Goal: Task Accomplishment & Management: Complete application form

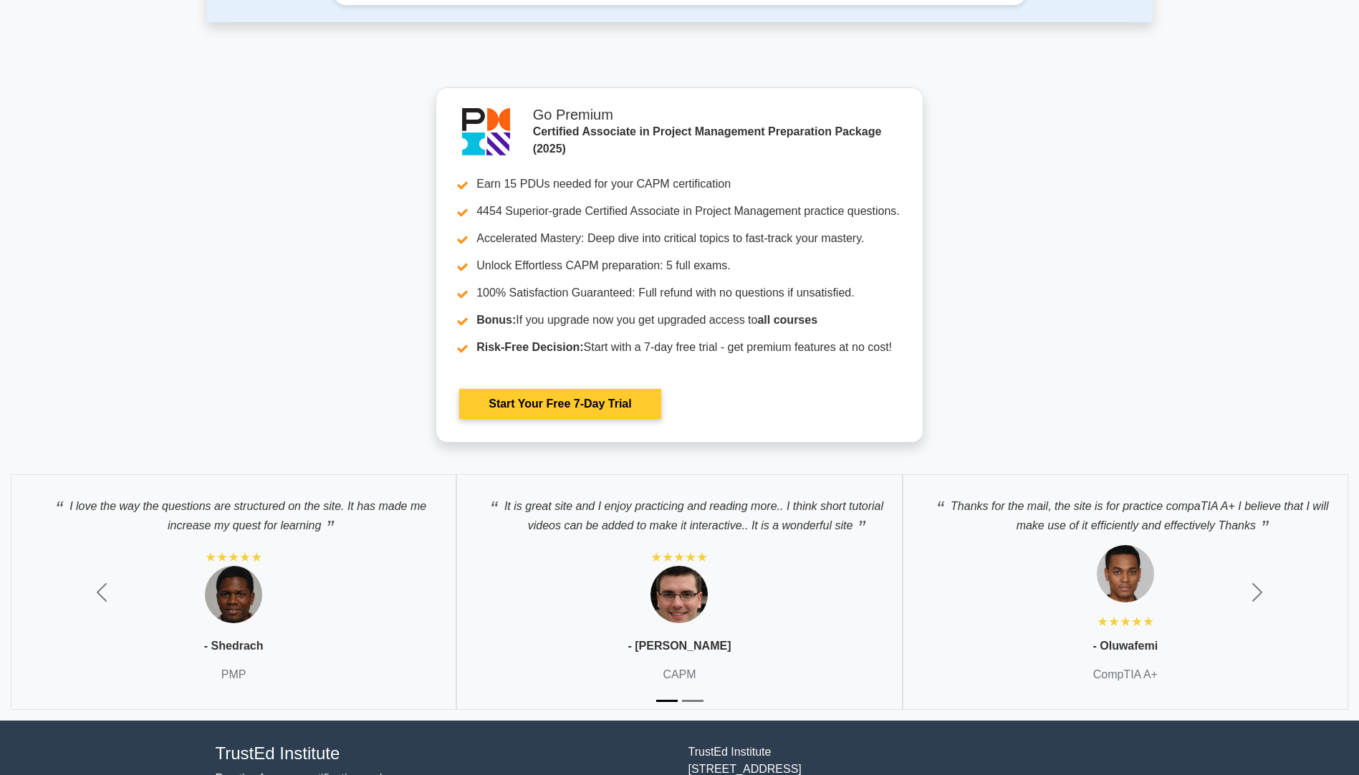
scroll to position [4328, 0]
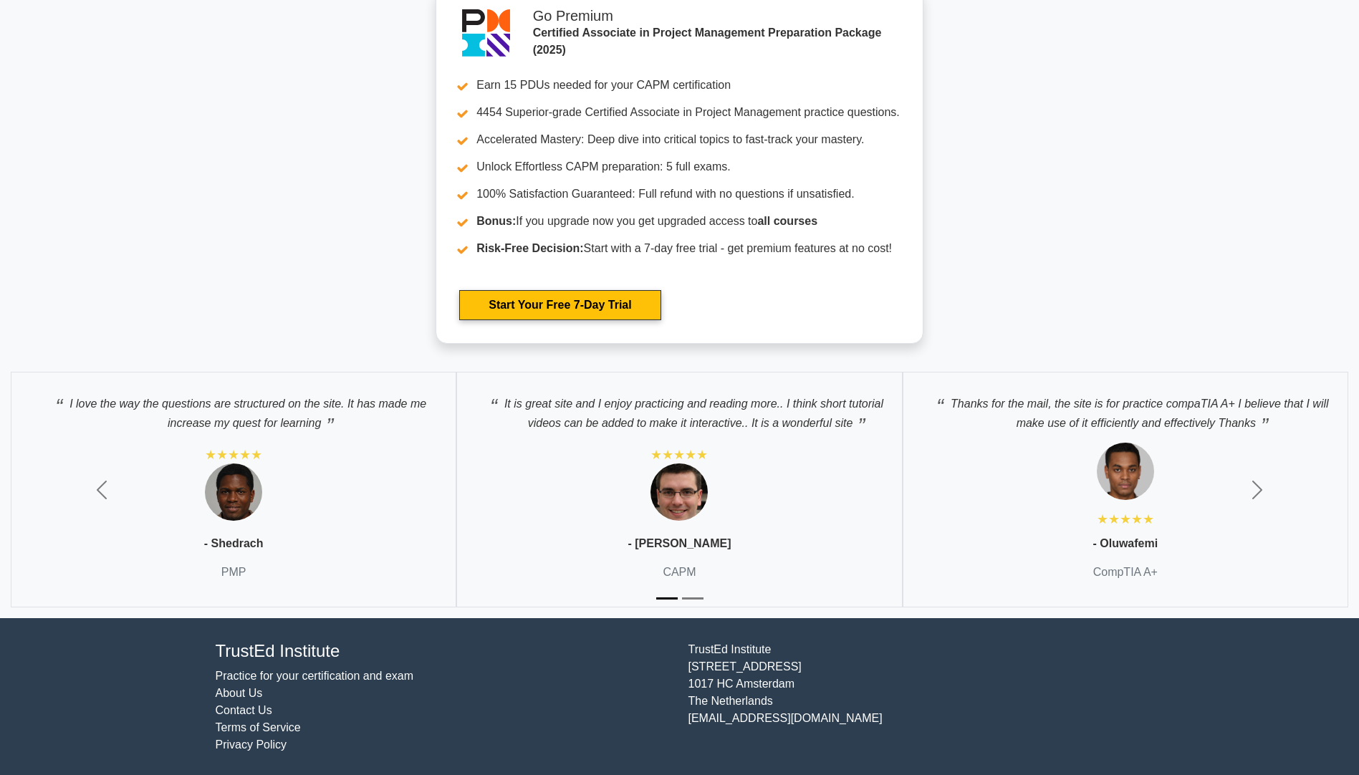
click at [695, 598] on button "Slide 2" at bounding box center [692, 598] width 21 height 16
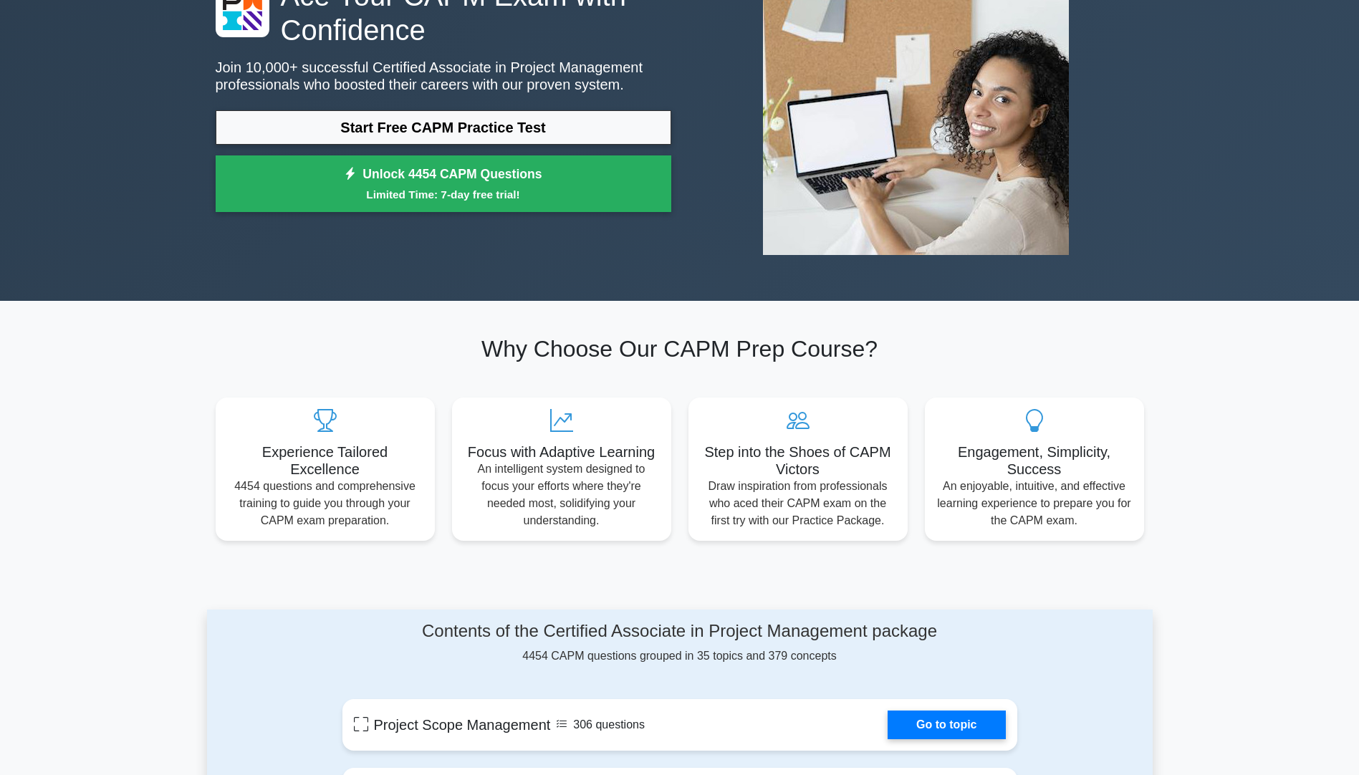
scroll to position [0, 0]
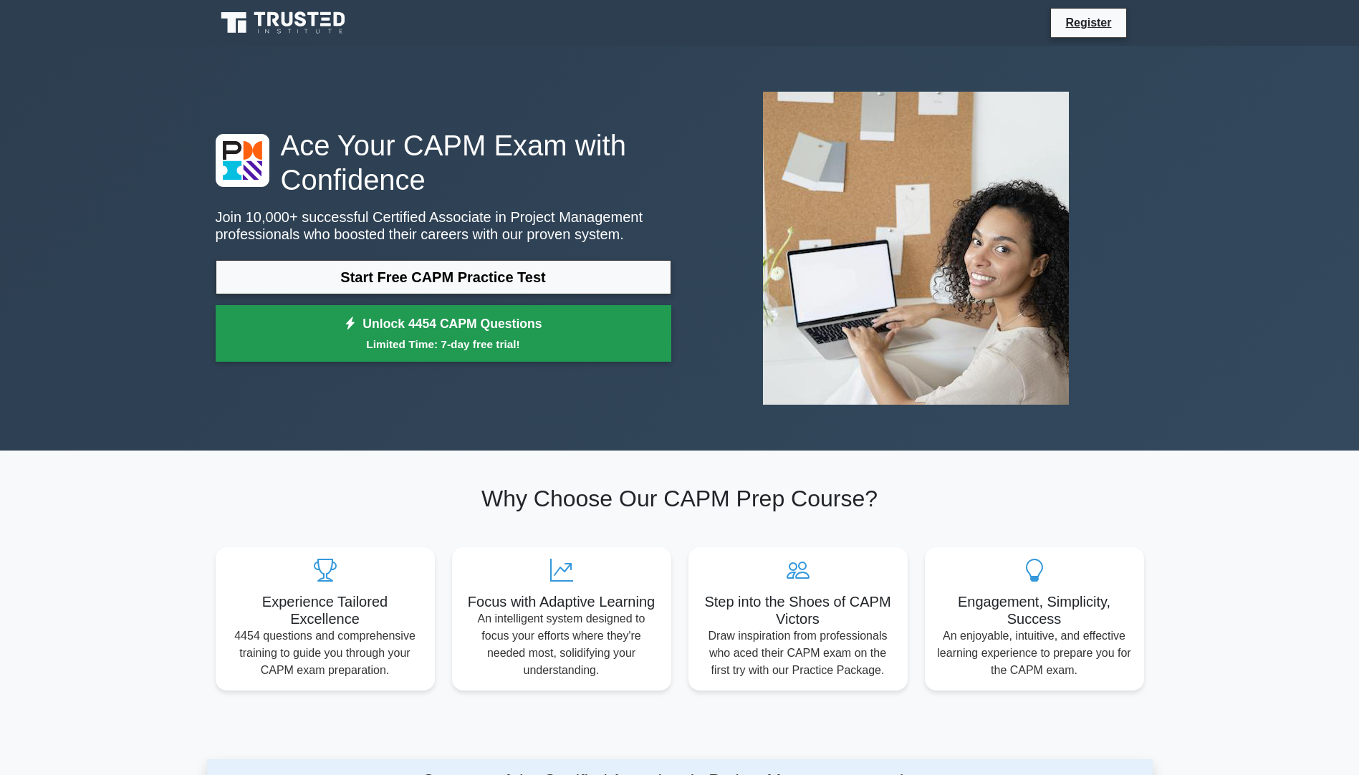
click at [400, 329] on link "Unlock 4454 CAPM Questions Limited Time: 7-day free trial!" at bounding box center [444, 333] width 456 height 57
click at [423, 324] on link "Unlock 4454 CAPM Questions Limited Time: 7-day free trial!" at bounding box center [444, 333] width 456 height 57
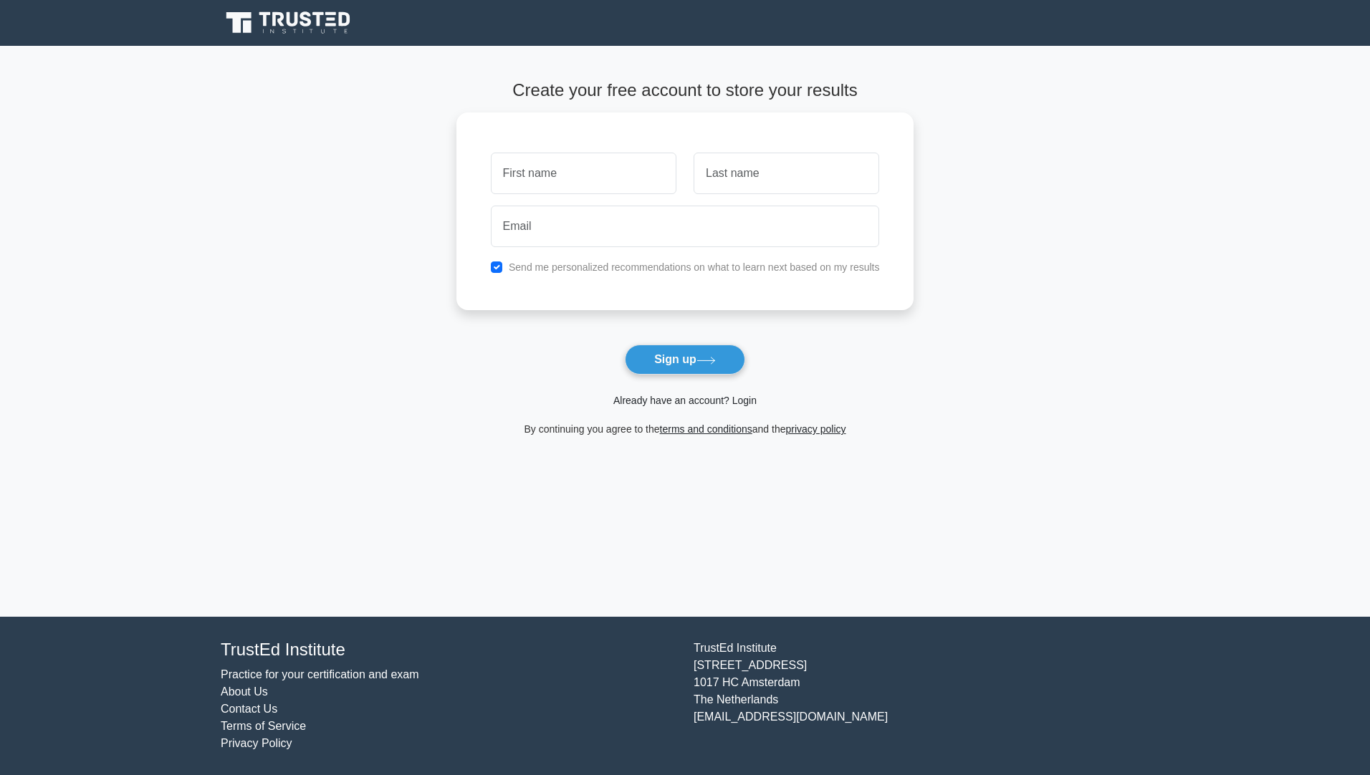
click at [633, 406] on link "Already have an account? Login" at bounding box center [684, 400] width 143 height 11
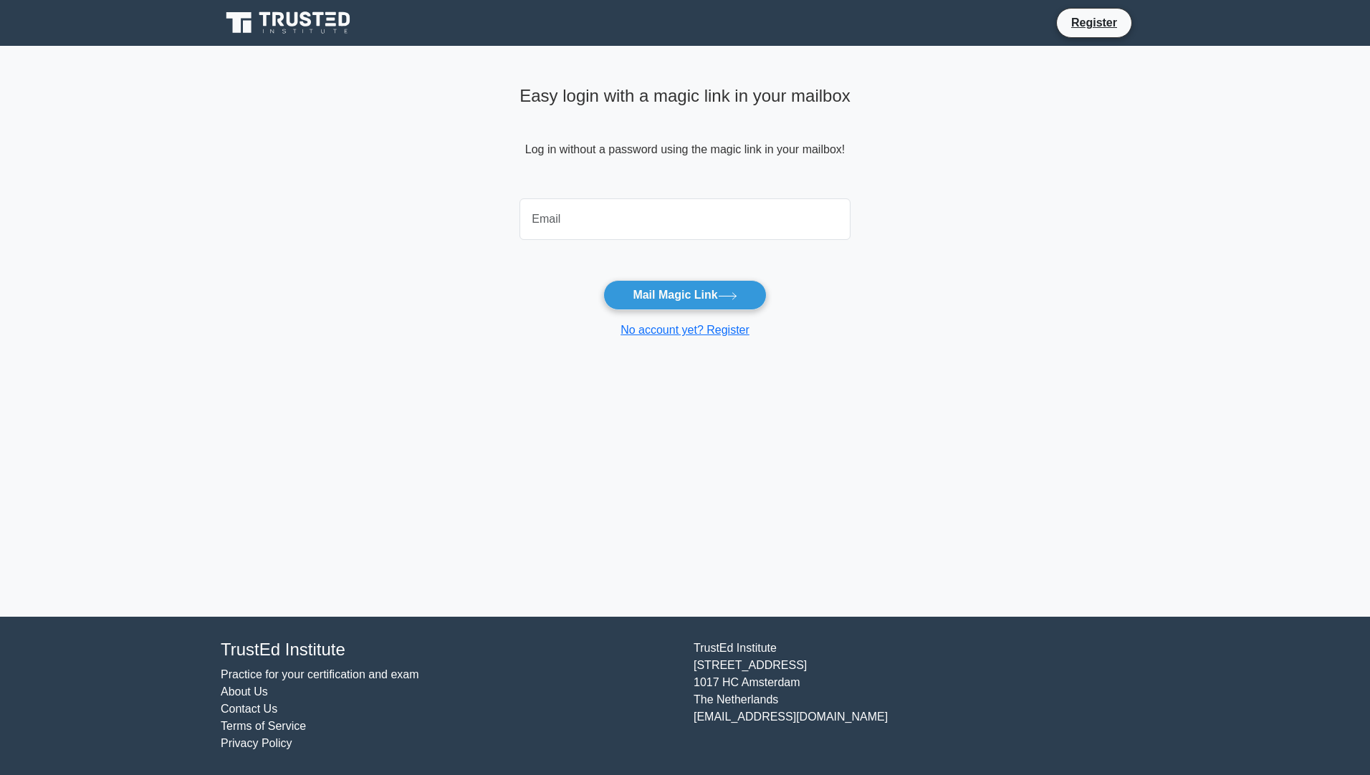
click at [585, 216] on input "email" at bounding box center [684, 219] width 331 height 42
type input "[PERSON_NAME][EMAIL_ADDRESS][DOMAIN_NAME]"
click at [678, 294] on button "Mail Magic Link" at bounding box center [684, 295] width 163 height 30
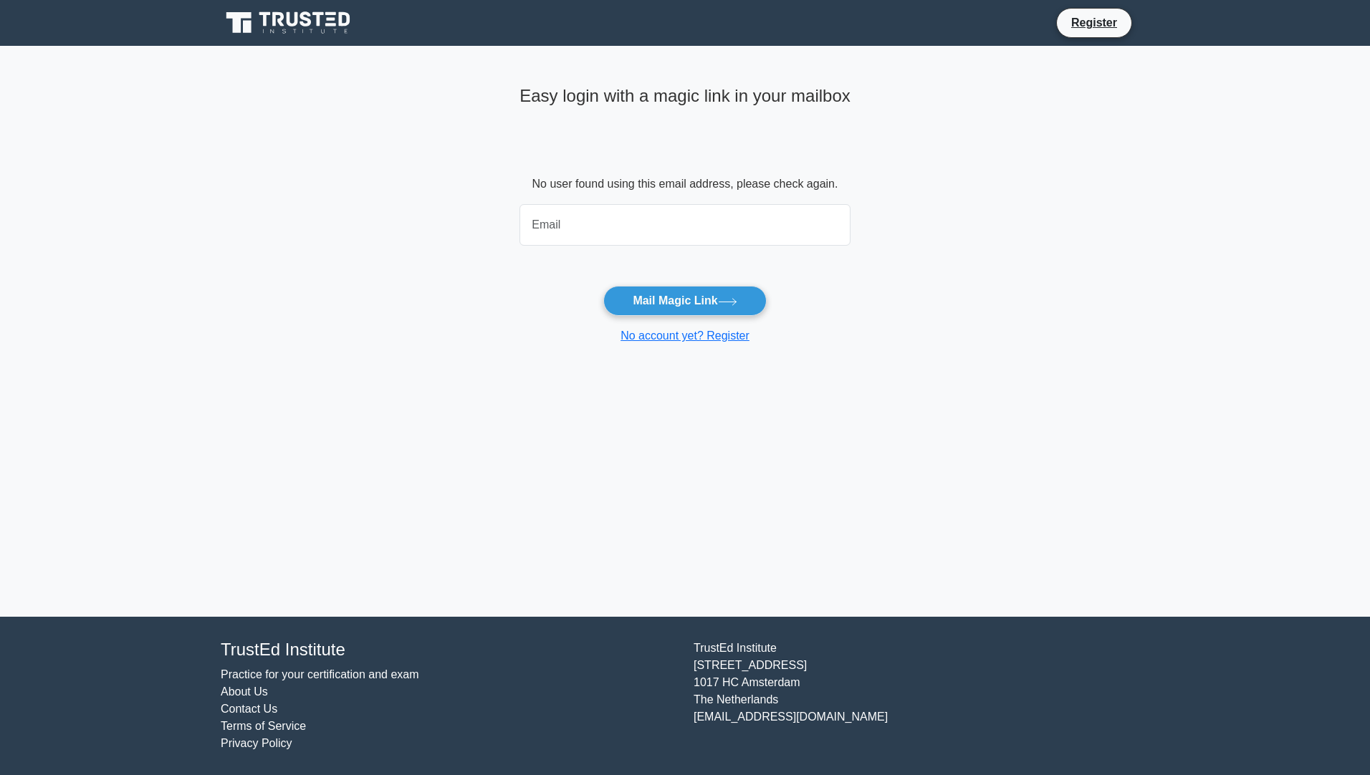
click at [551, 221] on input "email" at bounding box center [684, 225] width 331 height 42
type input "elijah.udealor.249053@unn.edu.ng"
click at [656, 297] on button "Mail Magic Link" at bounding box center [684, 301] width 163 height 30
click at [1079, 23] on link "Register" at bounding box center [1093, 23] width 63 height 18
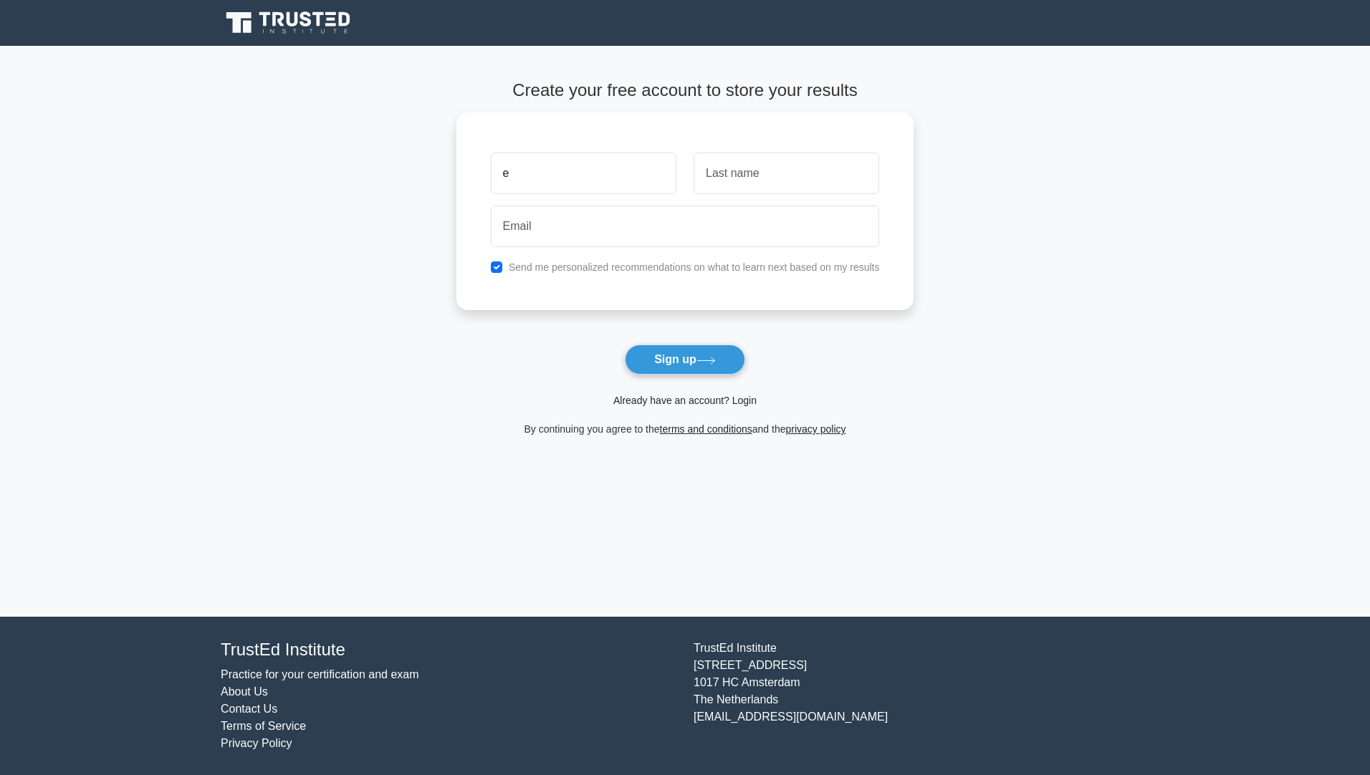
type input "e"
click at [663, 401] on link "Already have an account? Login" at bounding box center [684, 400] width 143 height 11
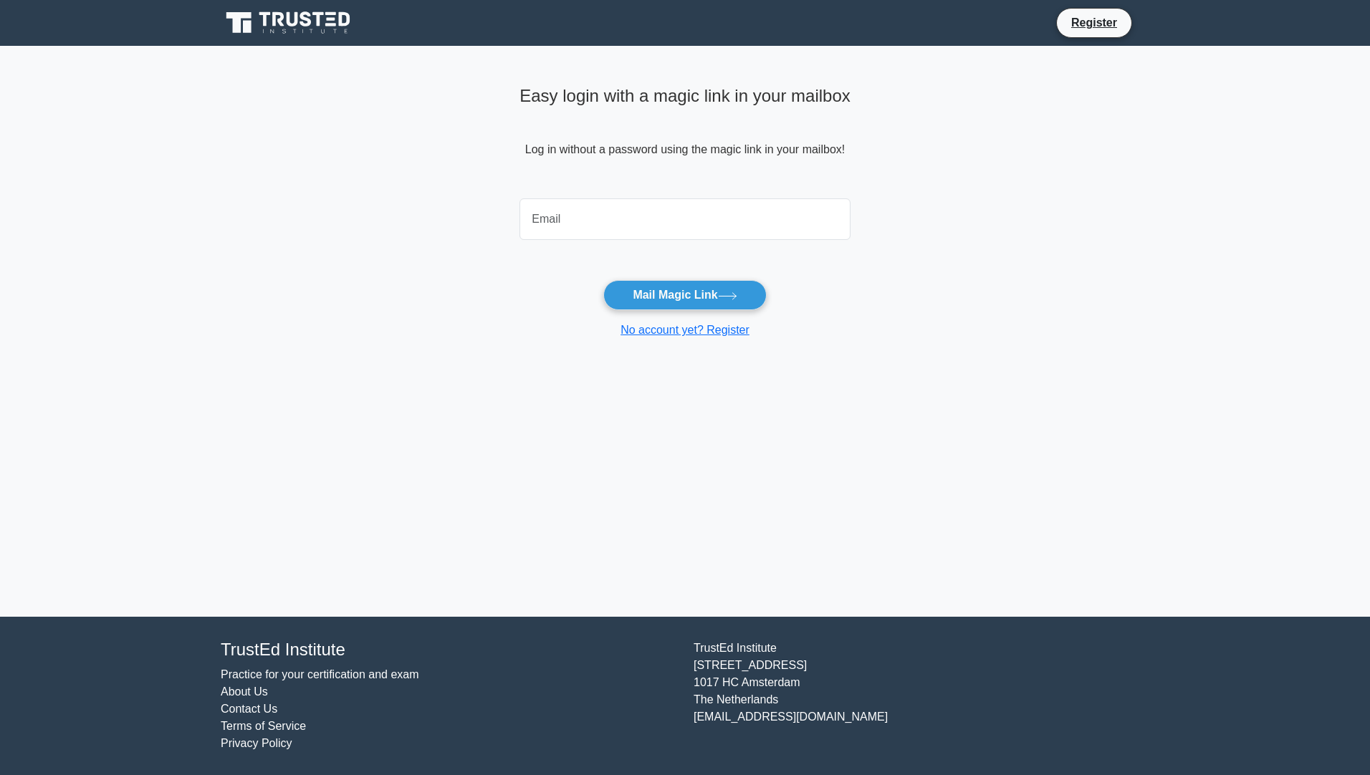
click at [619, 229] on input "email" at bounding box center [684, 219] width 331 height 42
click at [1091, 28] on link "Register" at bounding box center [1093, 23] width 63 height 18
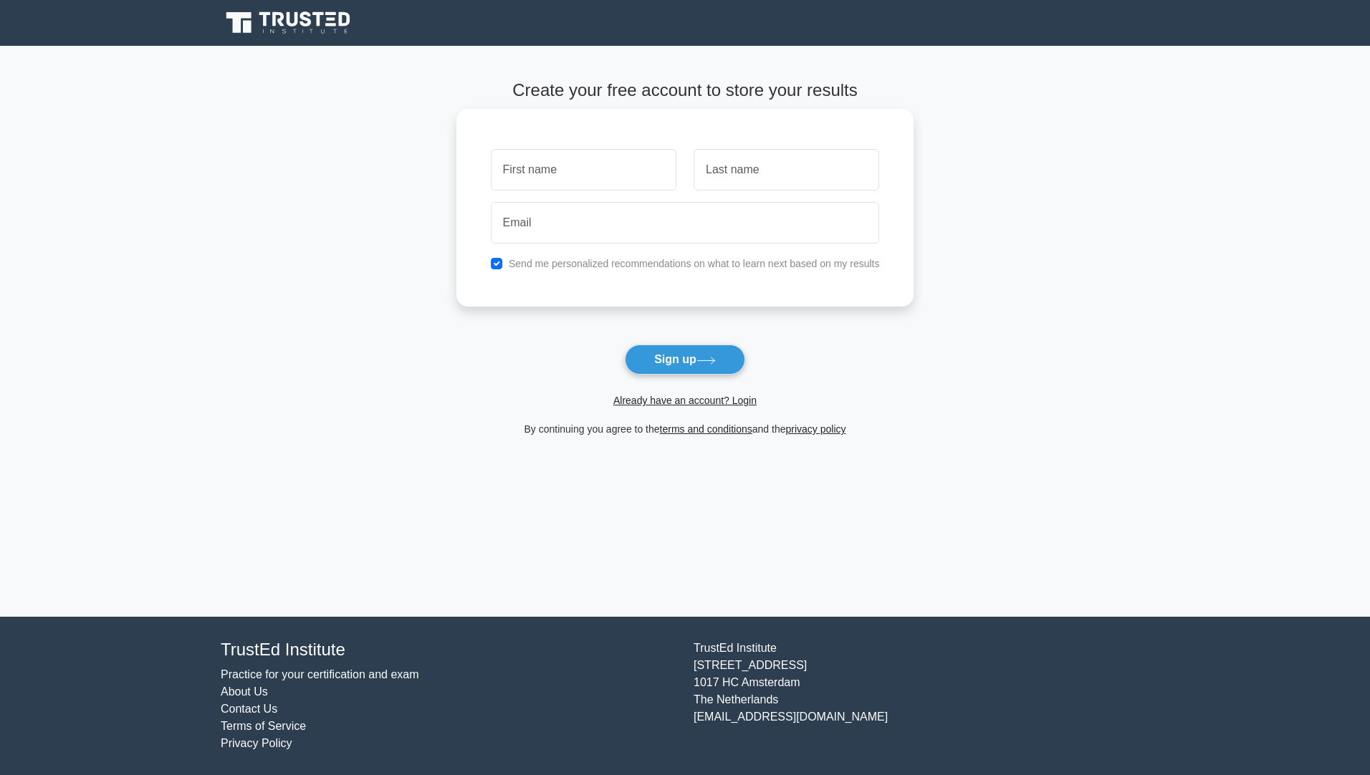
click at [608, 185] on input "text" at bounding box center [584, 170] width 186 height 42
type input "[PERSON_NAME]"
click at [725, 175] on input "text" at bounding box center [786, 170] width 186 height 42
type input "udealor"
click at [700, 218] on input "email" at bounding box center [685, 223] width 389 height 42
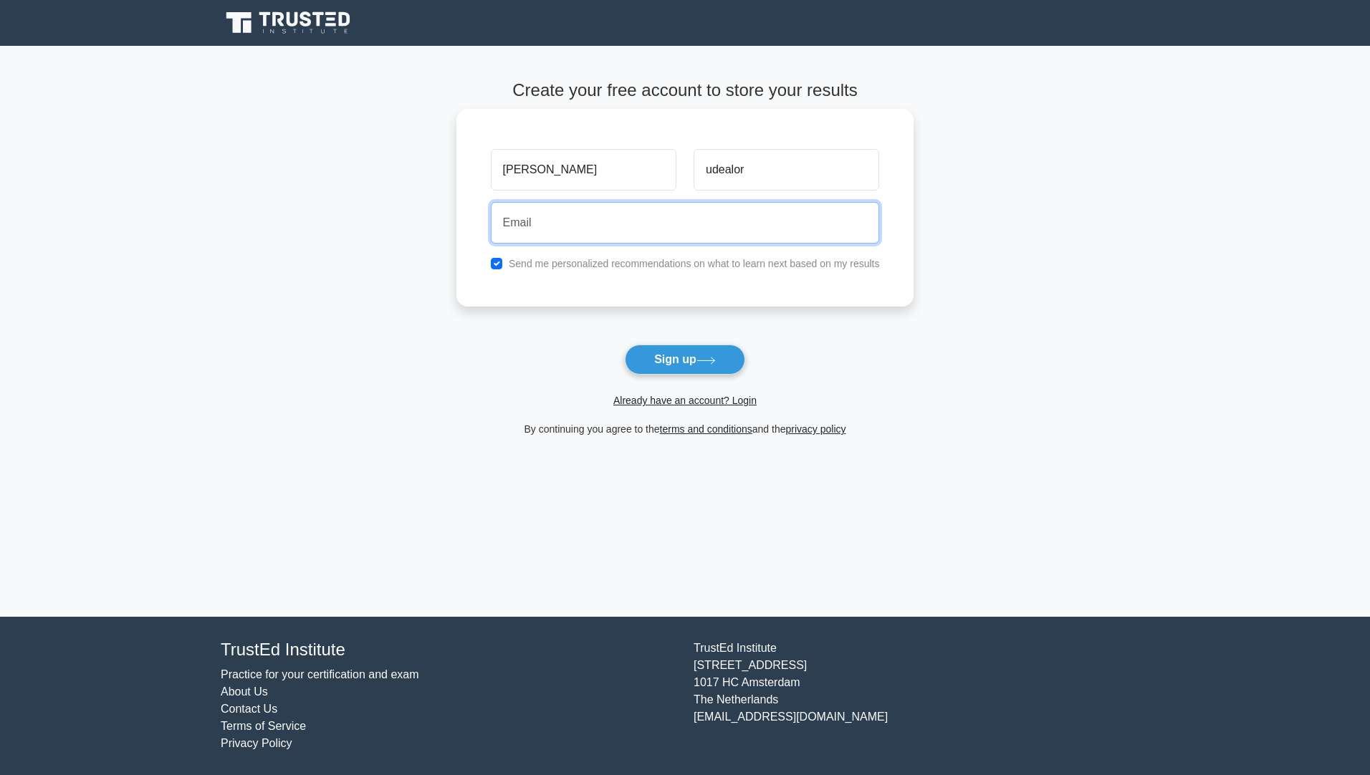
type input "elijah.udealor.249053@unn.edu.ng"
click at [494, 266] on input "checkbox" at bounding box center [496, 263] width 11 height 11
checkbox input "true"
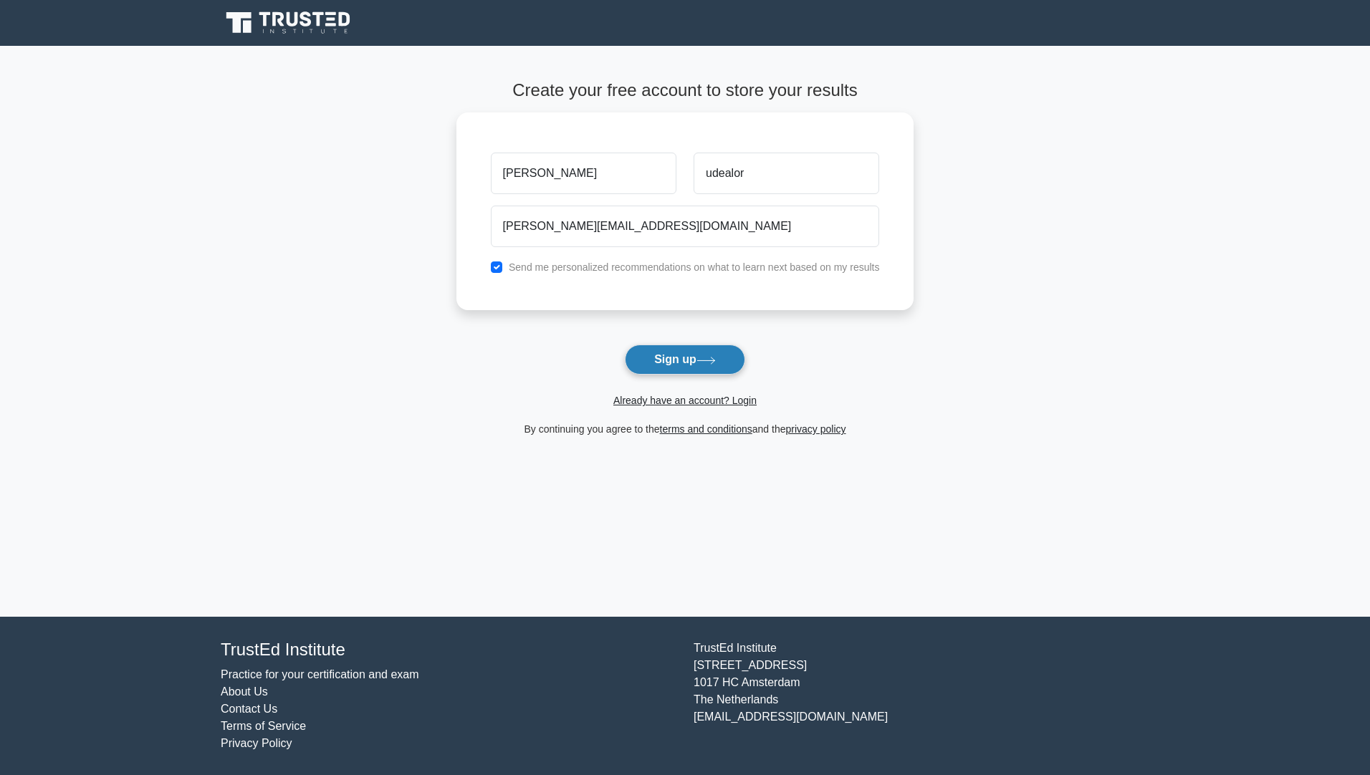
click at [705, 355] on button "Sign up" at bounding box center [685, 360] width 120 height 30
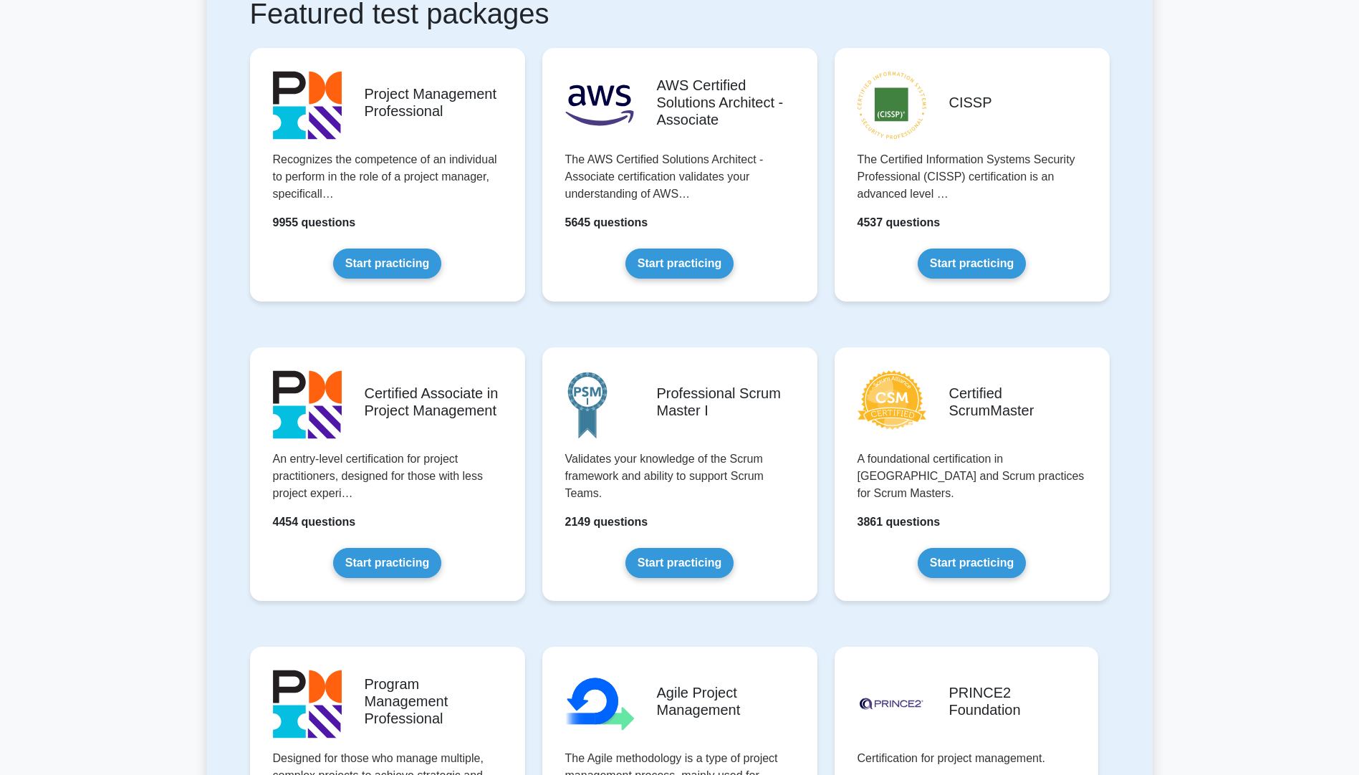
scroll to position [287, 0]
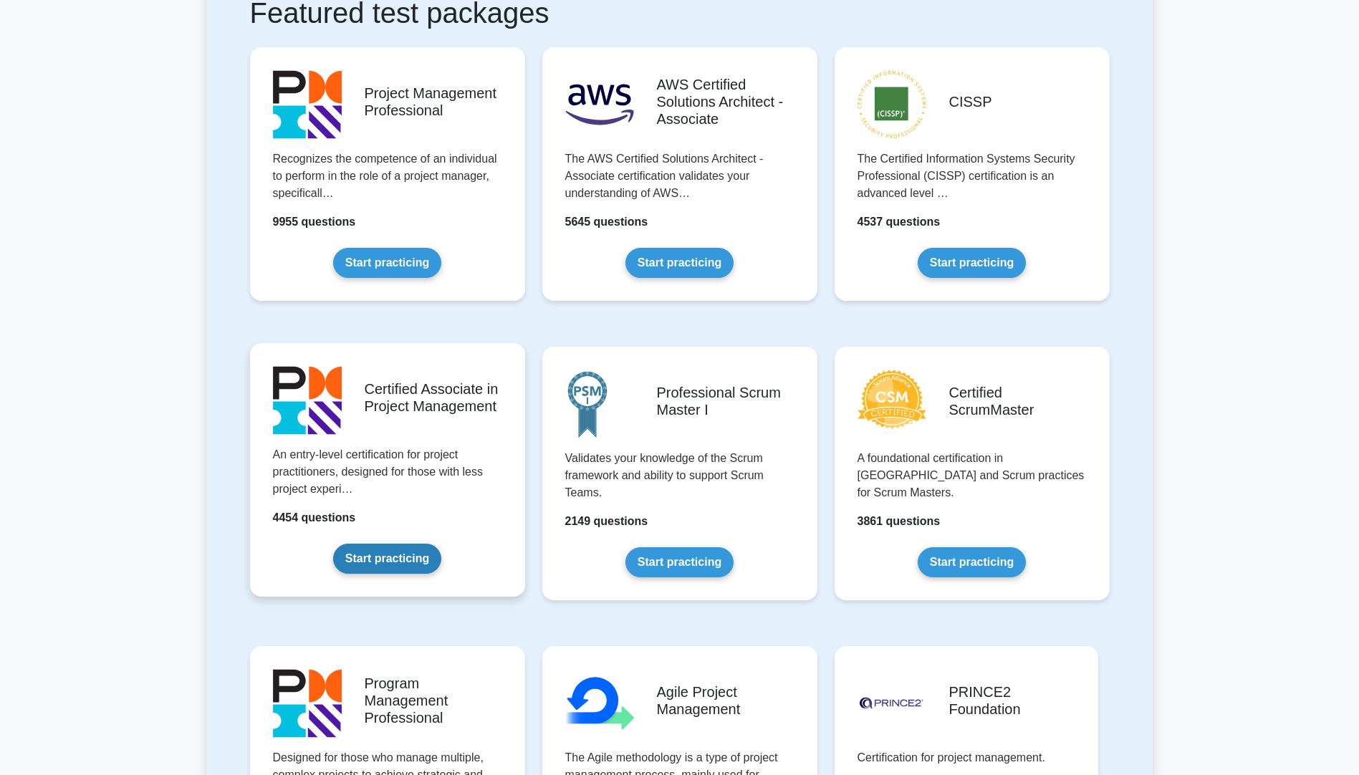
click at [377, 562] on link "Start practicing" at bounding box center [387, 559] width 108 height 30
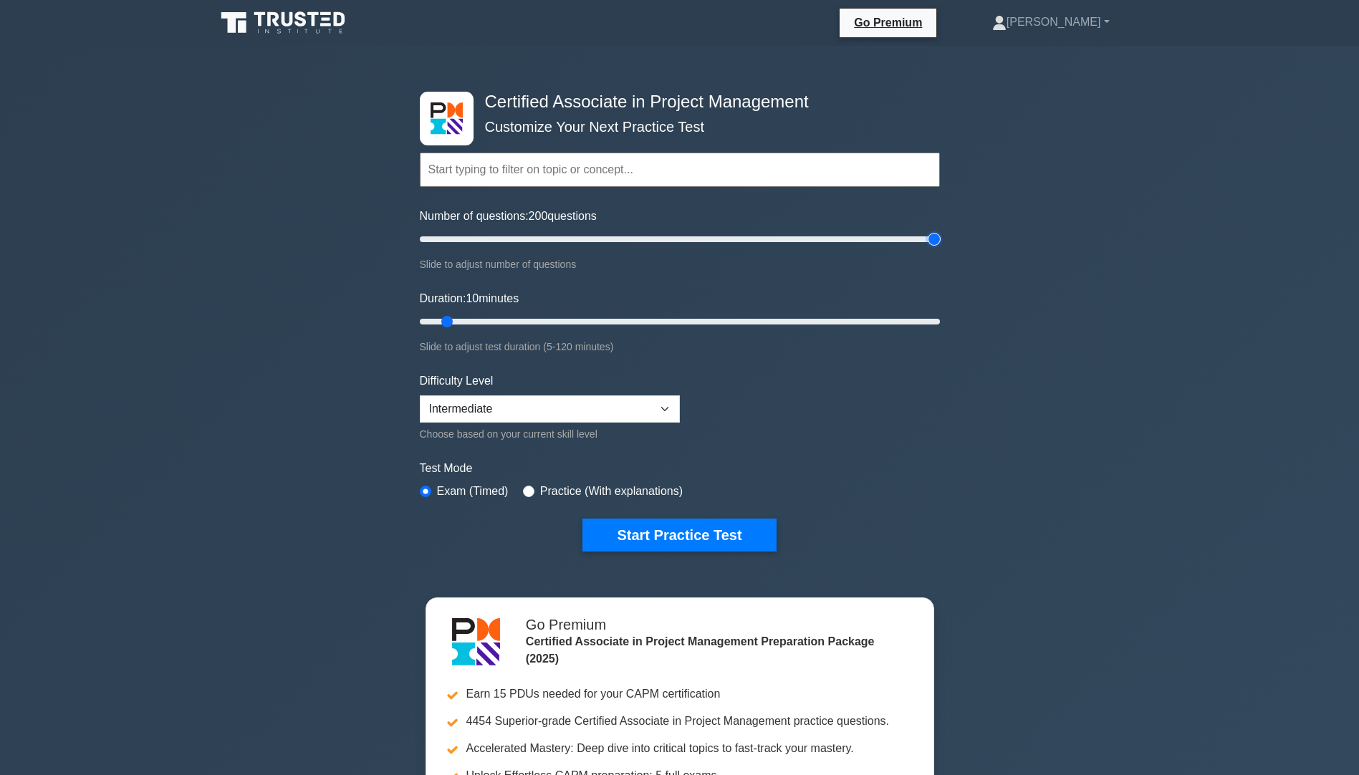
drag, startPoint x: 438, startPoint y: 235, endPoint x: 949, endPoint y: 214, distance: 511.2
type input "200"
click at [940, 231] on input "Number of questions: 200 questions" at bounding box center [680, 239] width 520 height 17
drag, startPoint x: 457, startPoint y: 318, endPoint x: 1030, endPoint y: 307, distance: 573.2
type input "120"
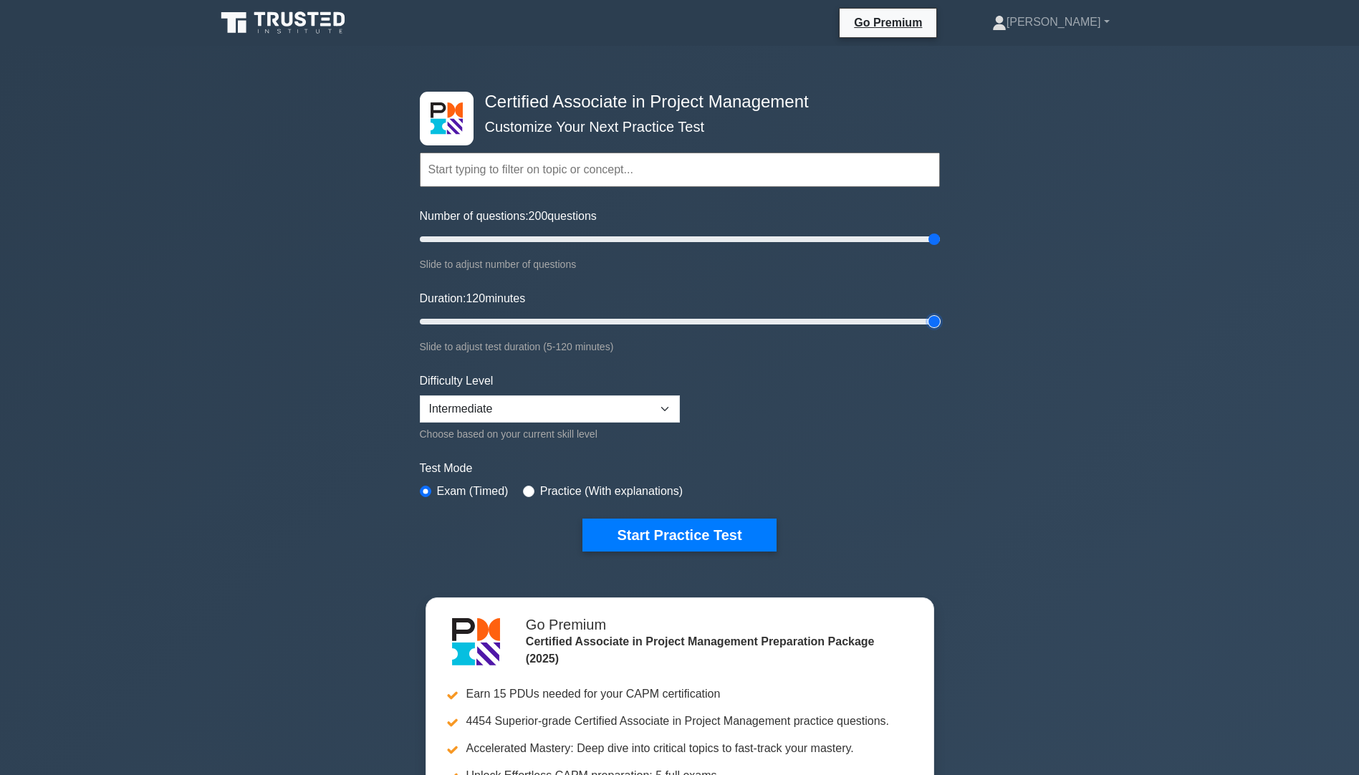
click at [940, 313] on input "Duration: 120 minutes" at bounding box center [680, 321] width 520 height 17
click at [663, 402] on select "Beginner Intermediate Expert" at bounding box center [550, 408] width 260 height 27
click at [854, 455] on form "Topics Project Scope Management Project Time Management Project Cost Management…" at bounding box center [680, 330] width 520 height 443
click at [998, 390] on div "Certified Associate in Project Management Customize Your Next Practice Test Top…" at bounding box center [679, 508] width 1359 height 924
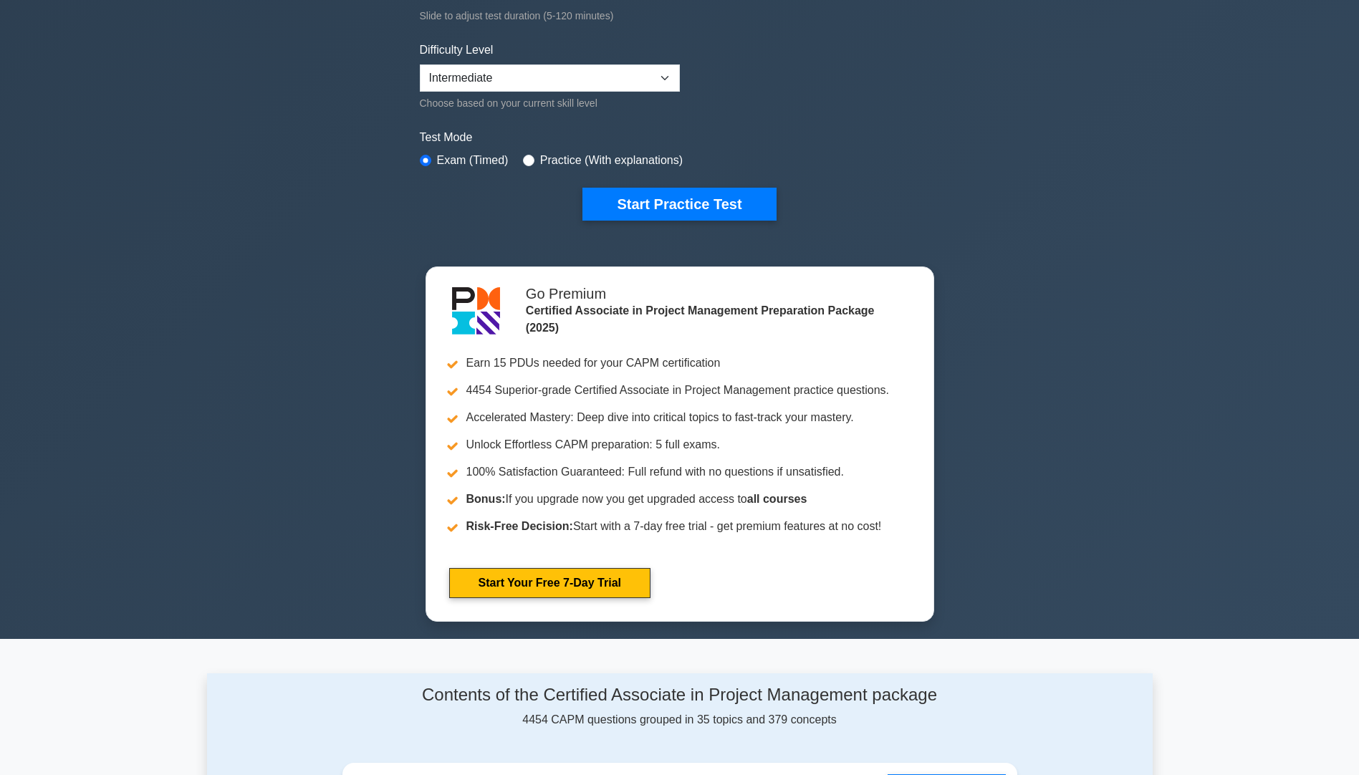
scroll to position [358, 0]
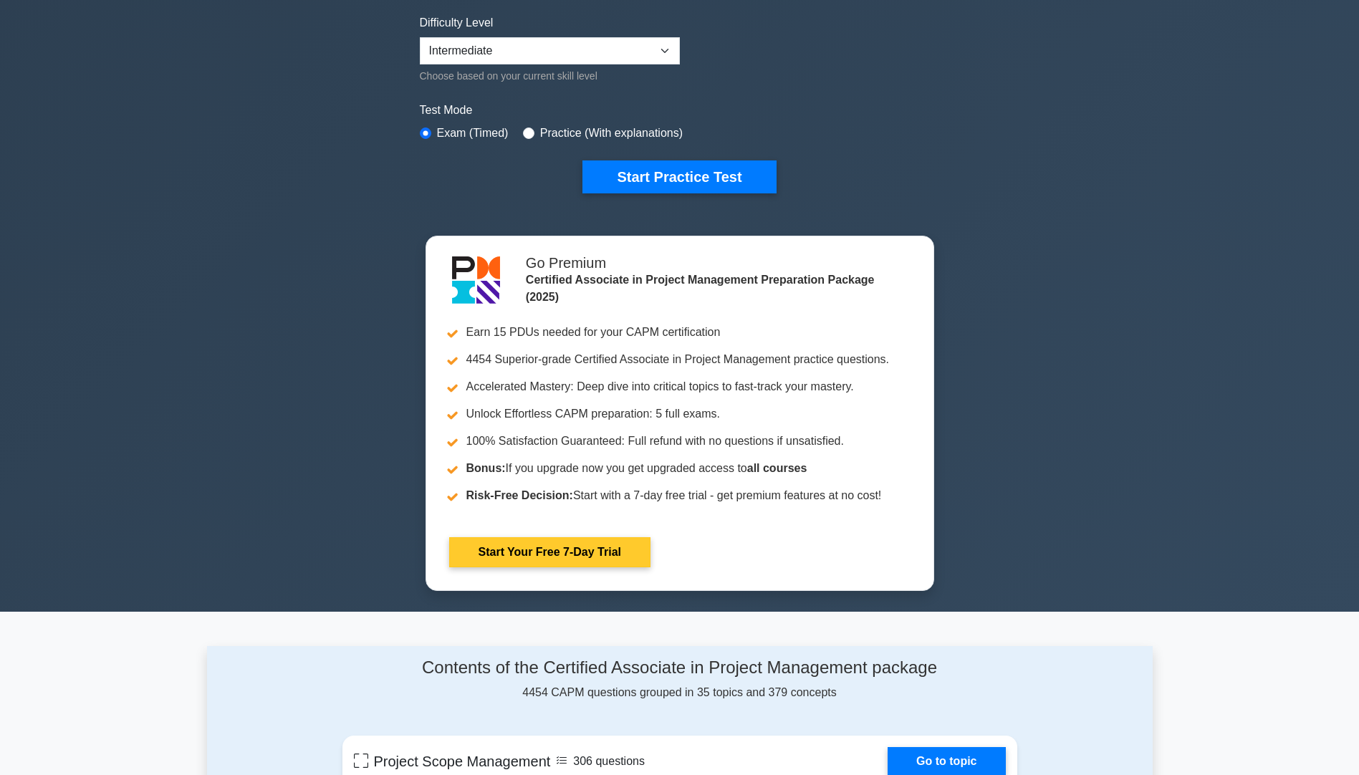
click at [569, 552] on link "Start Your Free 7-Day Trial" at bounding box center [549, 552] width 201 height 30
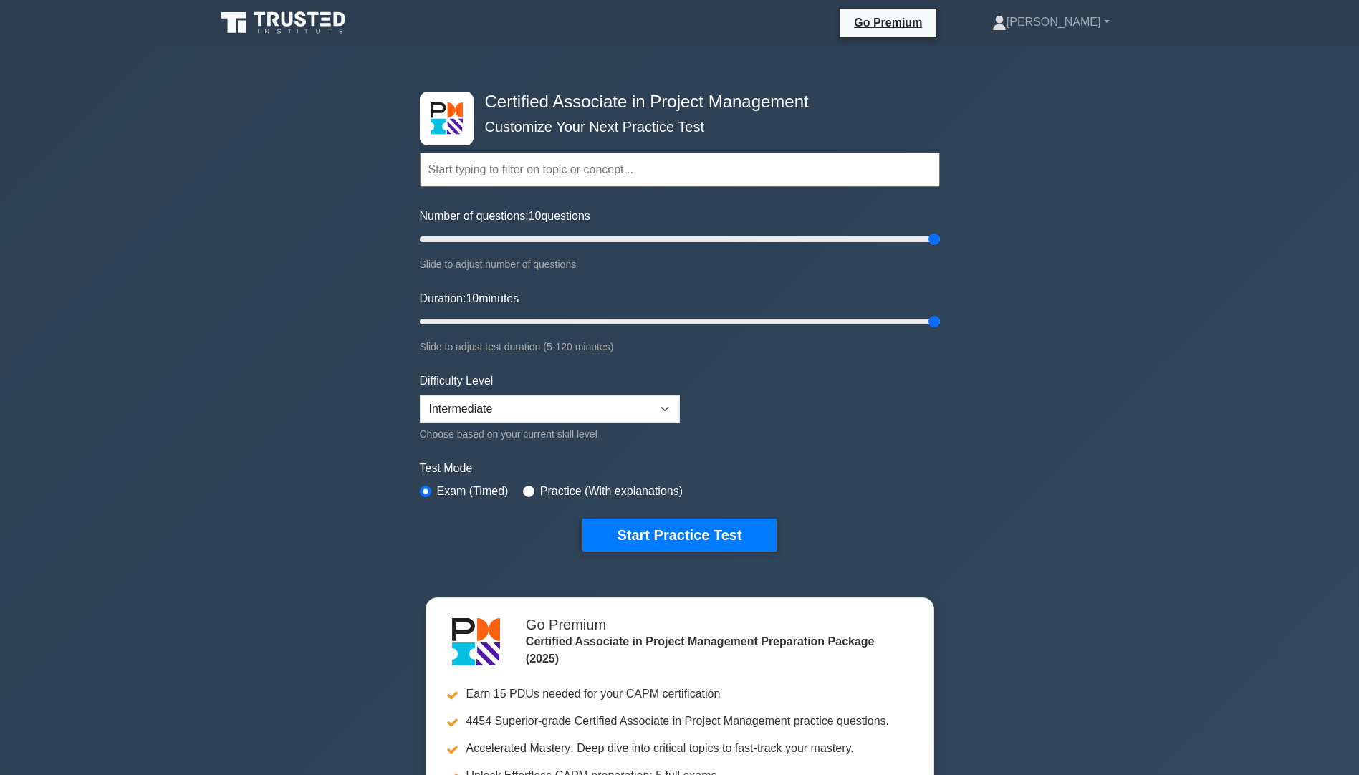
click at [436, 110] on div "Topics Project Scope Management Project Time Management Project Cost Management…" at bounding box center [680, 150] width 520 height 82
click at [442, 110] on div "Topics Project Scope Management Project Time Management Project Cost Management…" at bounding box center [680, 150] width 520 height 82
click at [835, 386] on form "Topics Project Scope Management Project Time Management Project Cost Management…" at bounding box center [680, 330] width 520 height 443
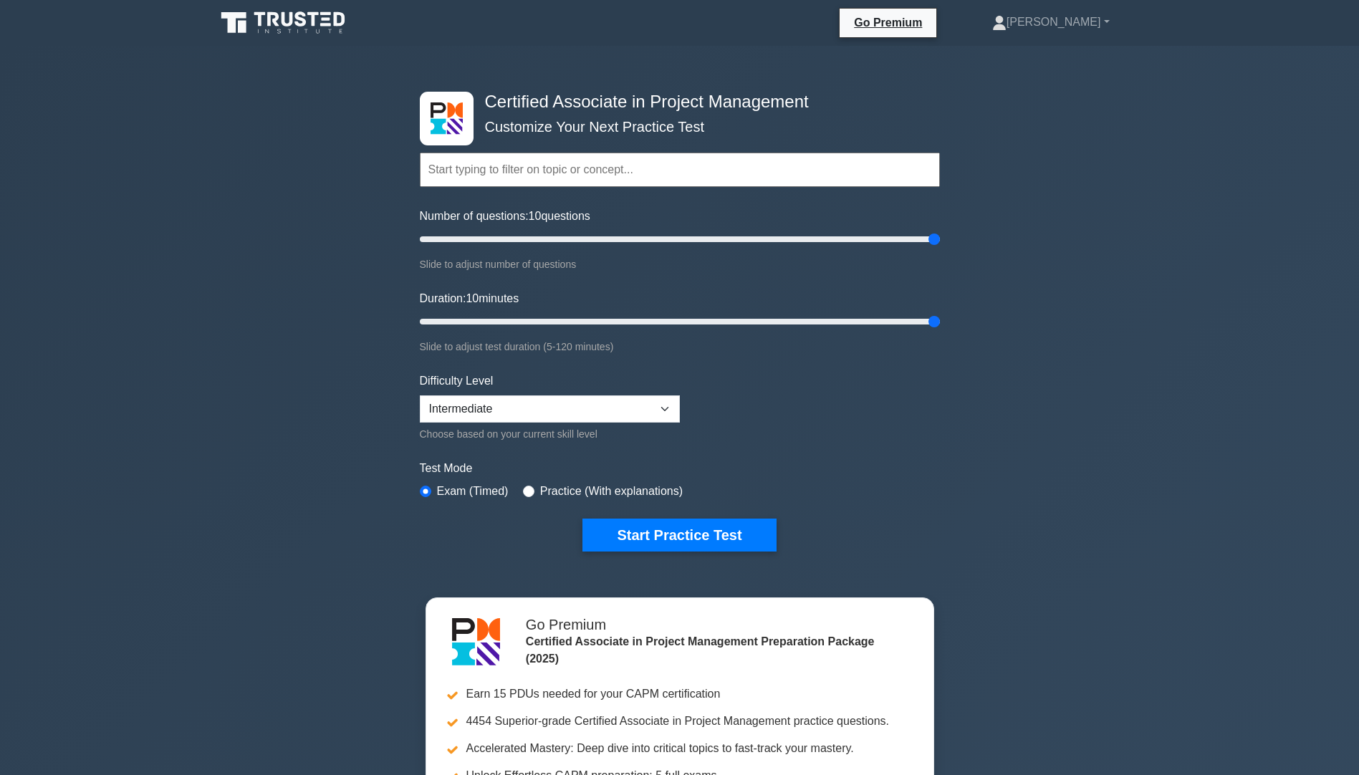
click at [798, 169] on input "text" at bounding box center [680, 170] width 520 height 34
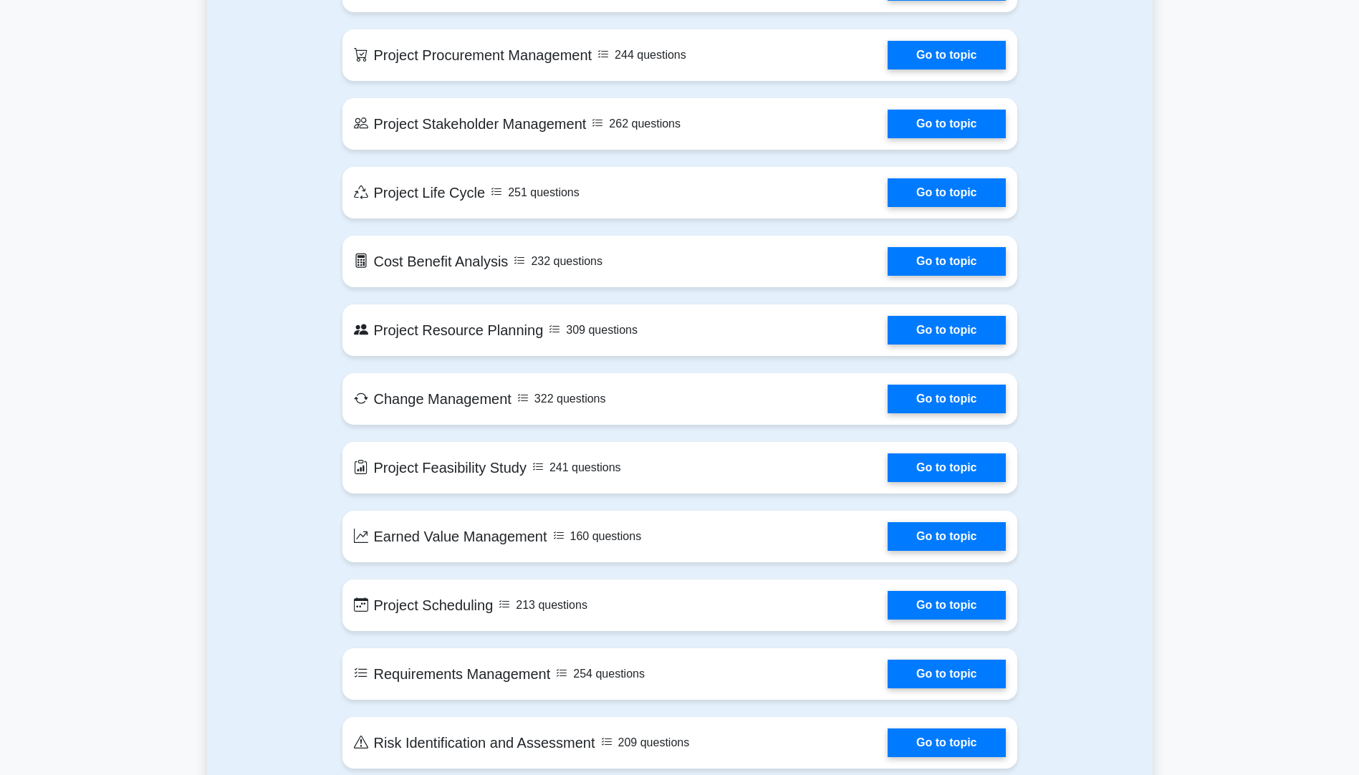
scroll to position [1648, 0]
